Goal: Use online tool/utility: Utilize a website feature to perform a specific function

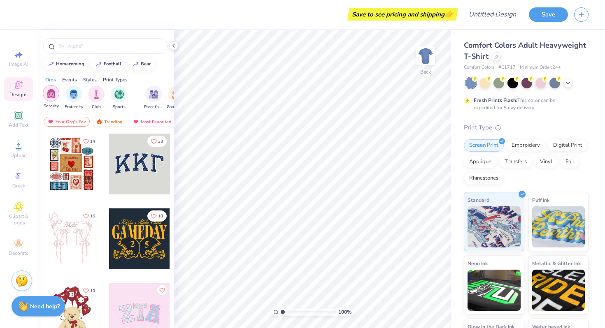
click at [49, 94] on img "filter for Sorority" at bounding box center [50, 93] width 9 height 9
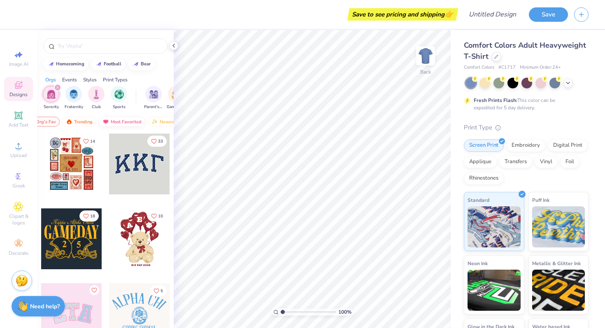
scroll to position [0, 48]
click at [149, 121] on div "Newest" at bounding box center [145, 122] width 31 height 10
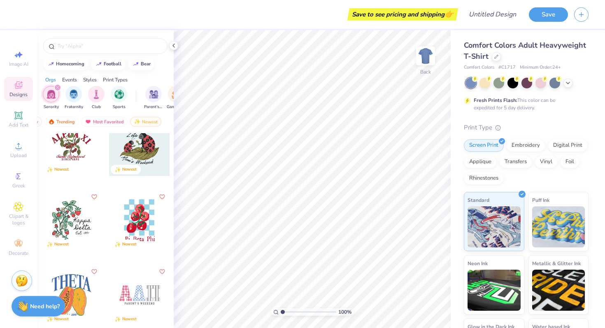
scroll to position [170, 0]
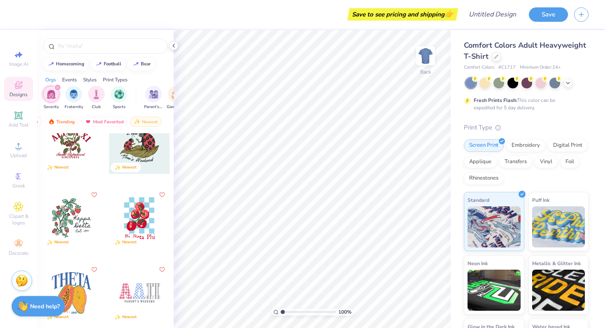
click at [151, 223] on div at bounding box center [139, 218] width 61 height 61
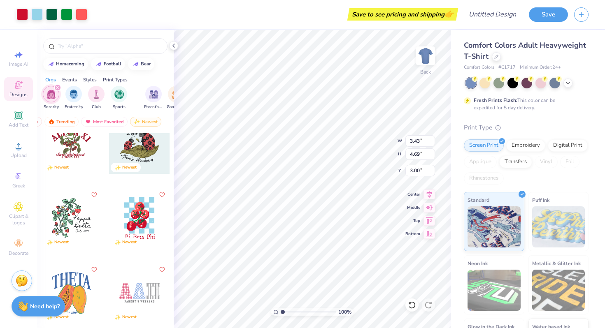
type input "7.36"
type input "10.05"
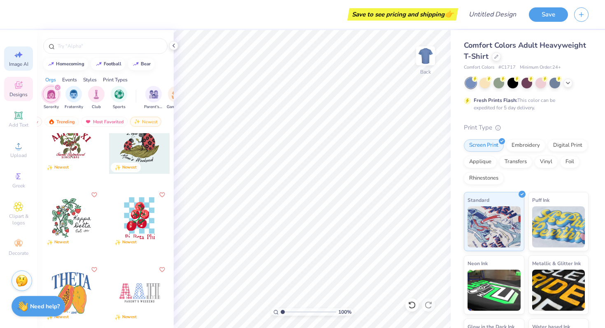
click at [18, 52] on icon at bounding box center [19, 55] width 10 height 10
select select "4"
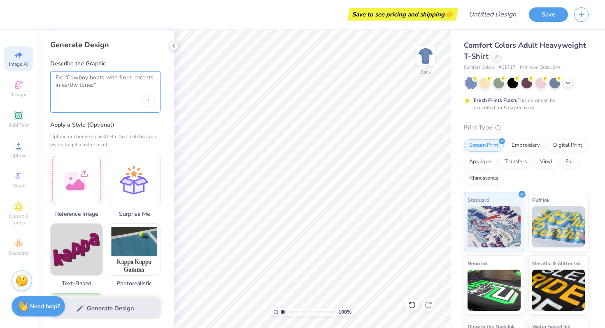
click at [119, 87] on textarea at bounding box center [106, 84] width 100 height 21
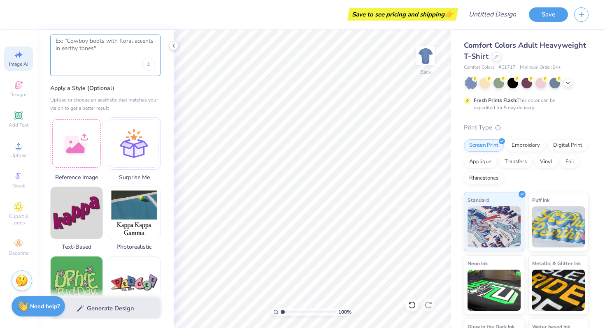
scroll to position [0, 0]
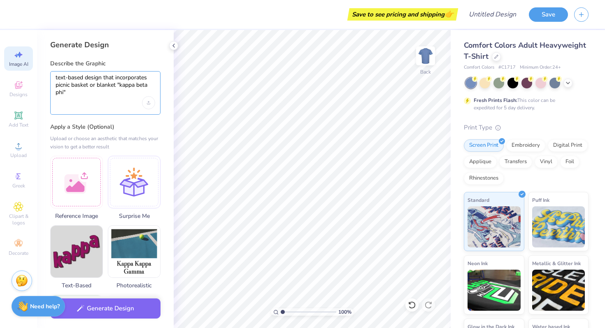
click at [118, 85] on textarea "text-based design that incorporates picnic basket or blanket "kappa beta phi"" at bounding box center [106, 85] width 100 height 23
type textarea "text-based design that incorporates picnic basket or blanket it says "kappa bet…"
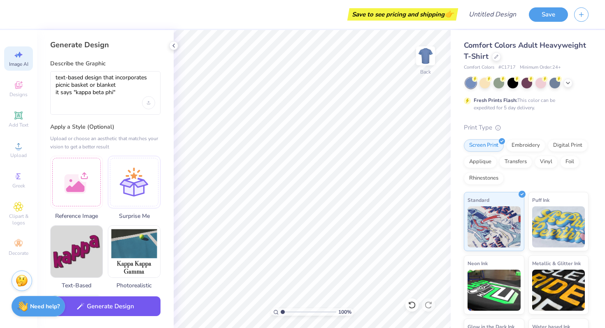
click at [122, 307] on button "Generate Design" at bounding box center [105, 307] width 110 height 20
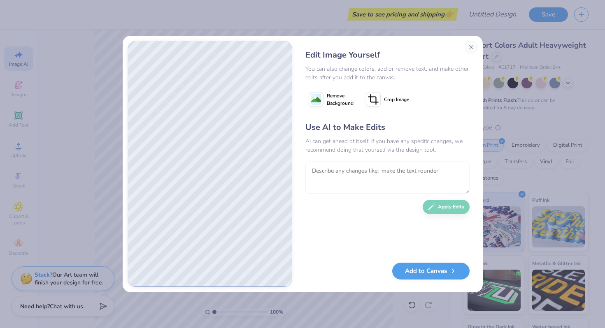
click at [377, 171] on textarea at bounding box center [387, 178] width 164 height 32
type textarea "make the picnic basket smaller"
click at [448, 208] on button "Apply Edits" at bounding box center [445, 205] width 47 height 14
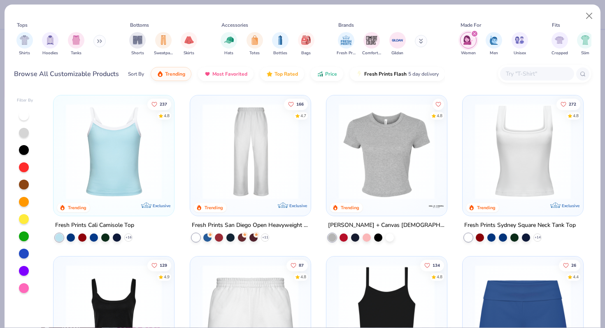
scroll to position [13, 0]
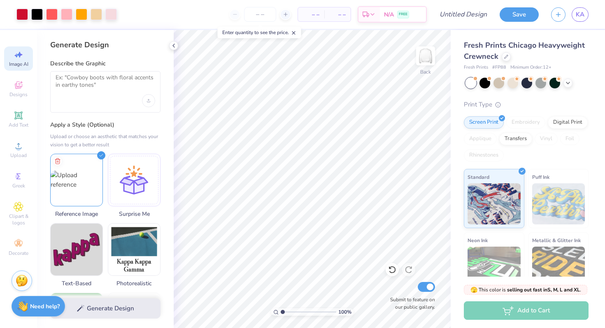
select select "4"
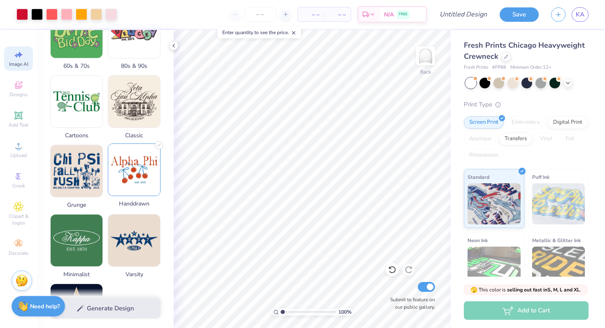
click at [149, 180] on img at bounding box center [134, 170] width 52 height 52
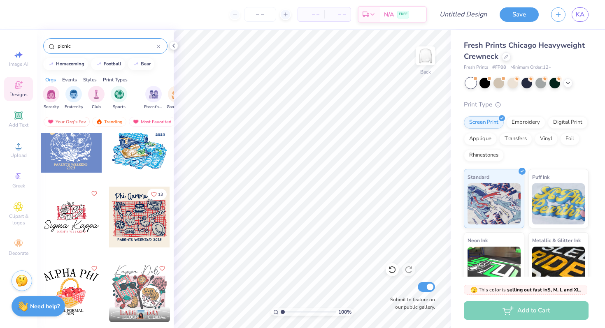
scroll to position [251, 0]
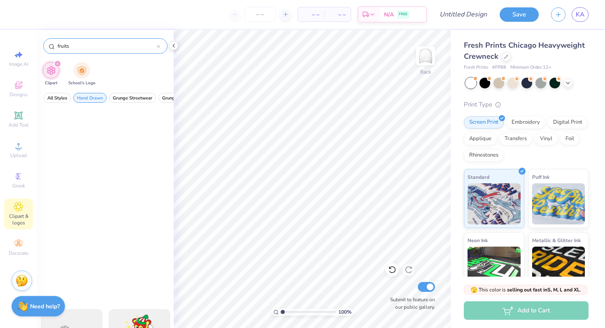
scroll to position [314, 0]
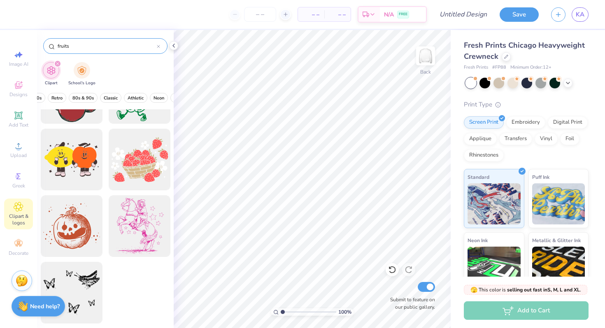
click at [156, 47] on input "fruits" at bounding box center [107, 46] width 100 height 8
